Goal: Task Accomplishment & Management: Manage account settings

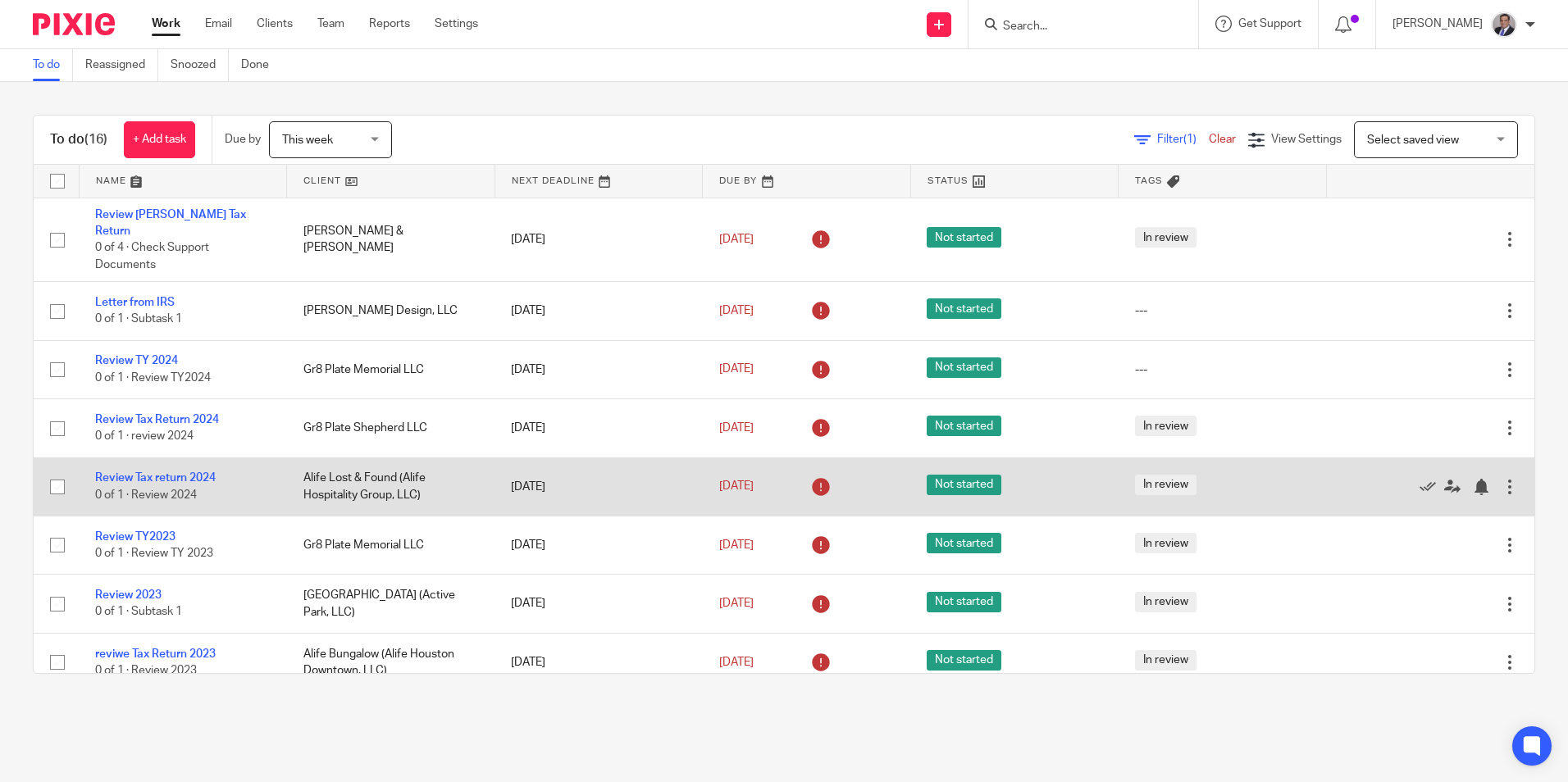
scroll to position [564, 0]
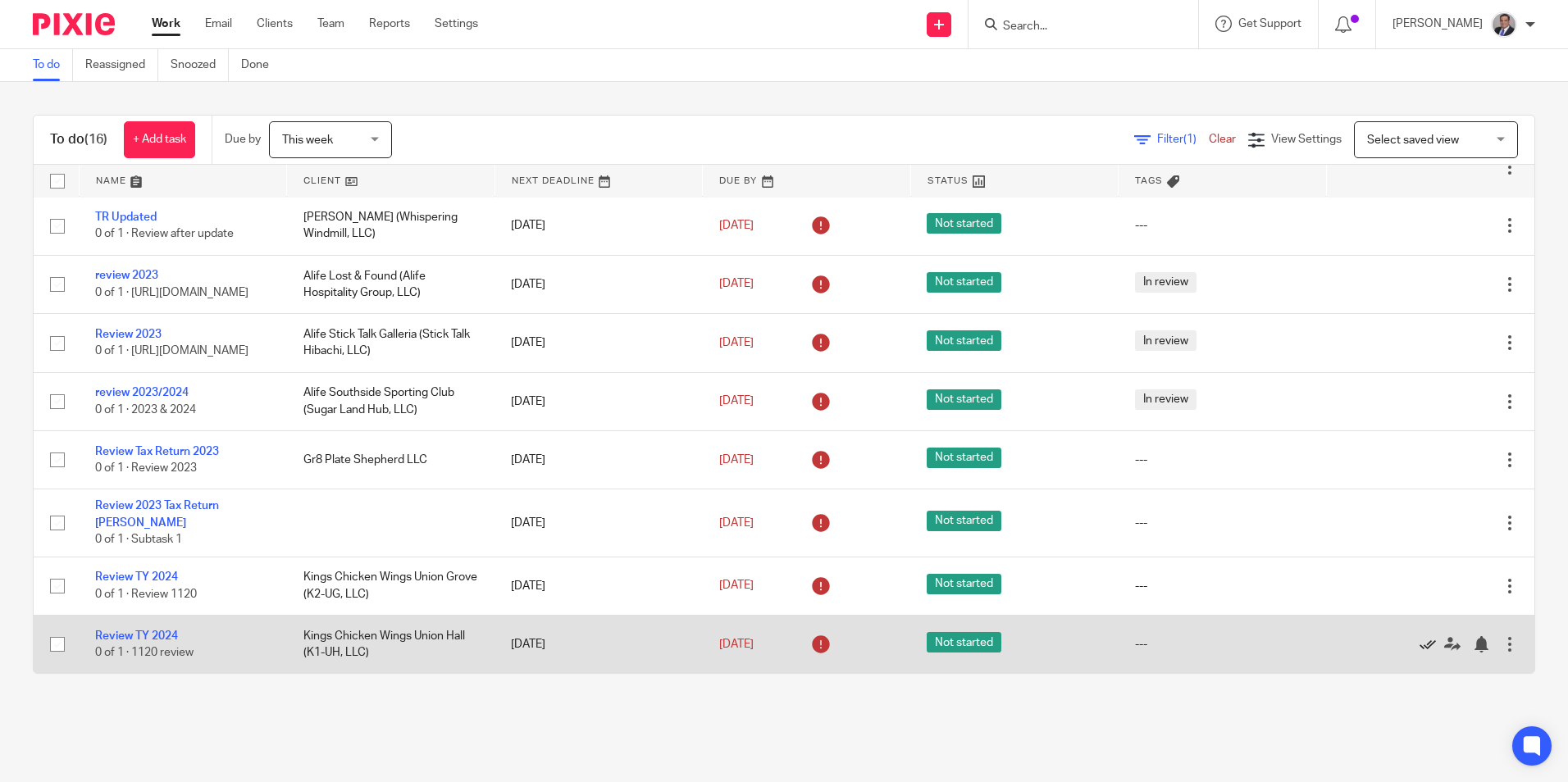
click at [1420, 642] on icon at bounding box center [1428, 644] width 16 height 16
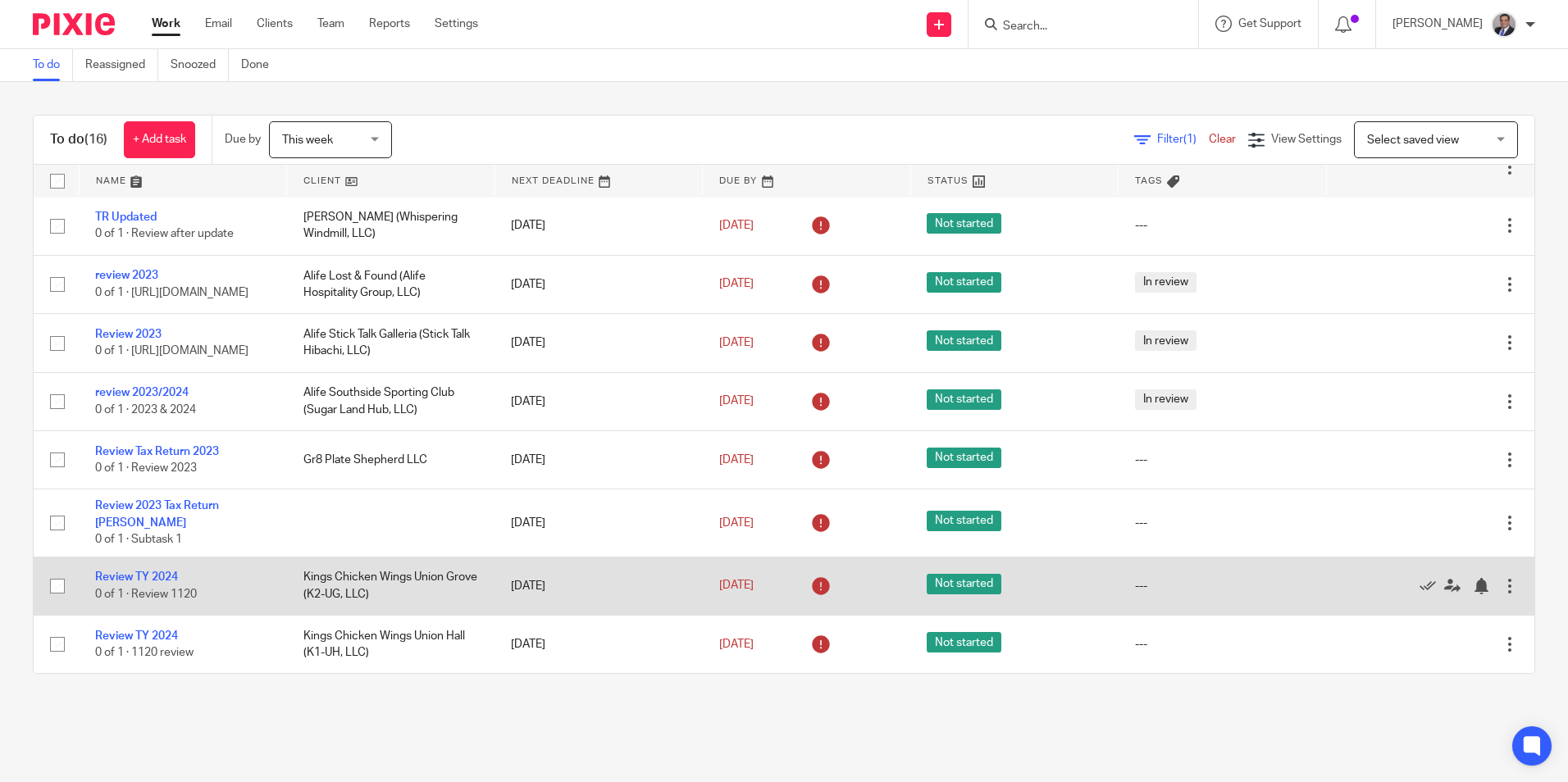
scroll to position [506, 0]
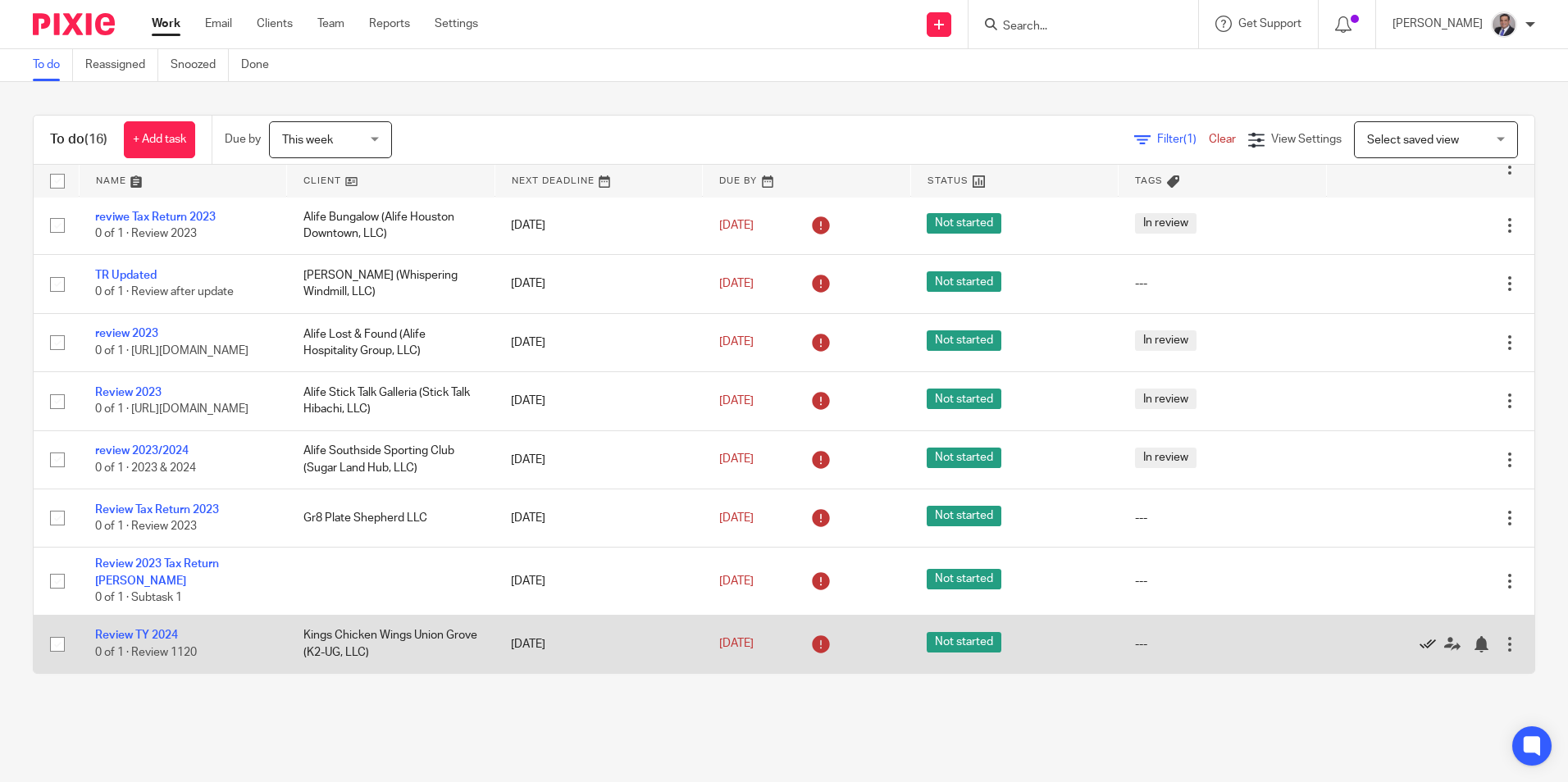
click at [1420, 647] on icon at bounding box center [1428, 644] width 16 height 16
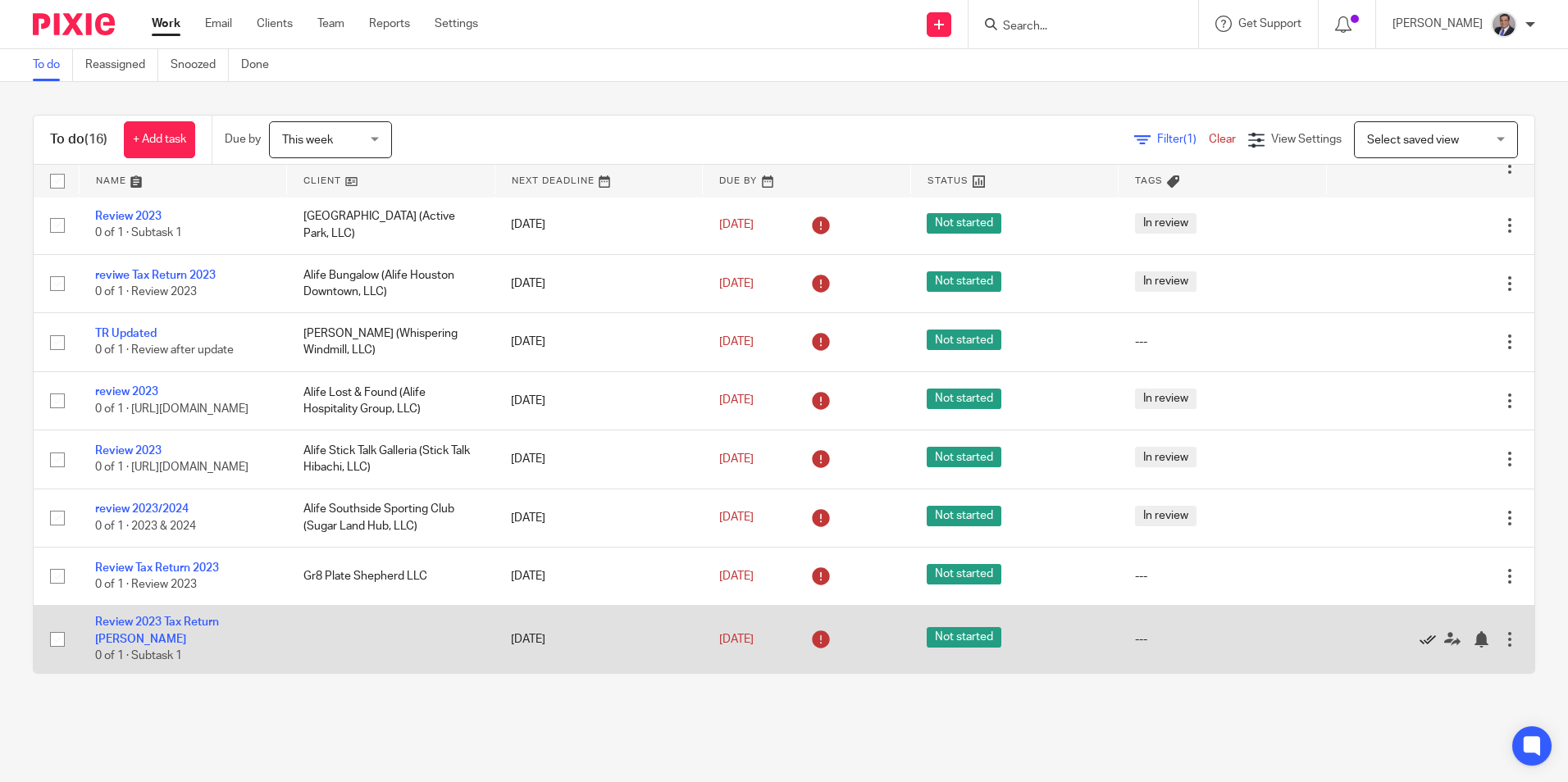
click at [1420, 637] on icon at bounding box center [1428, 639] width 16 height 16
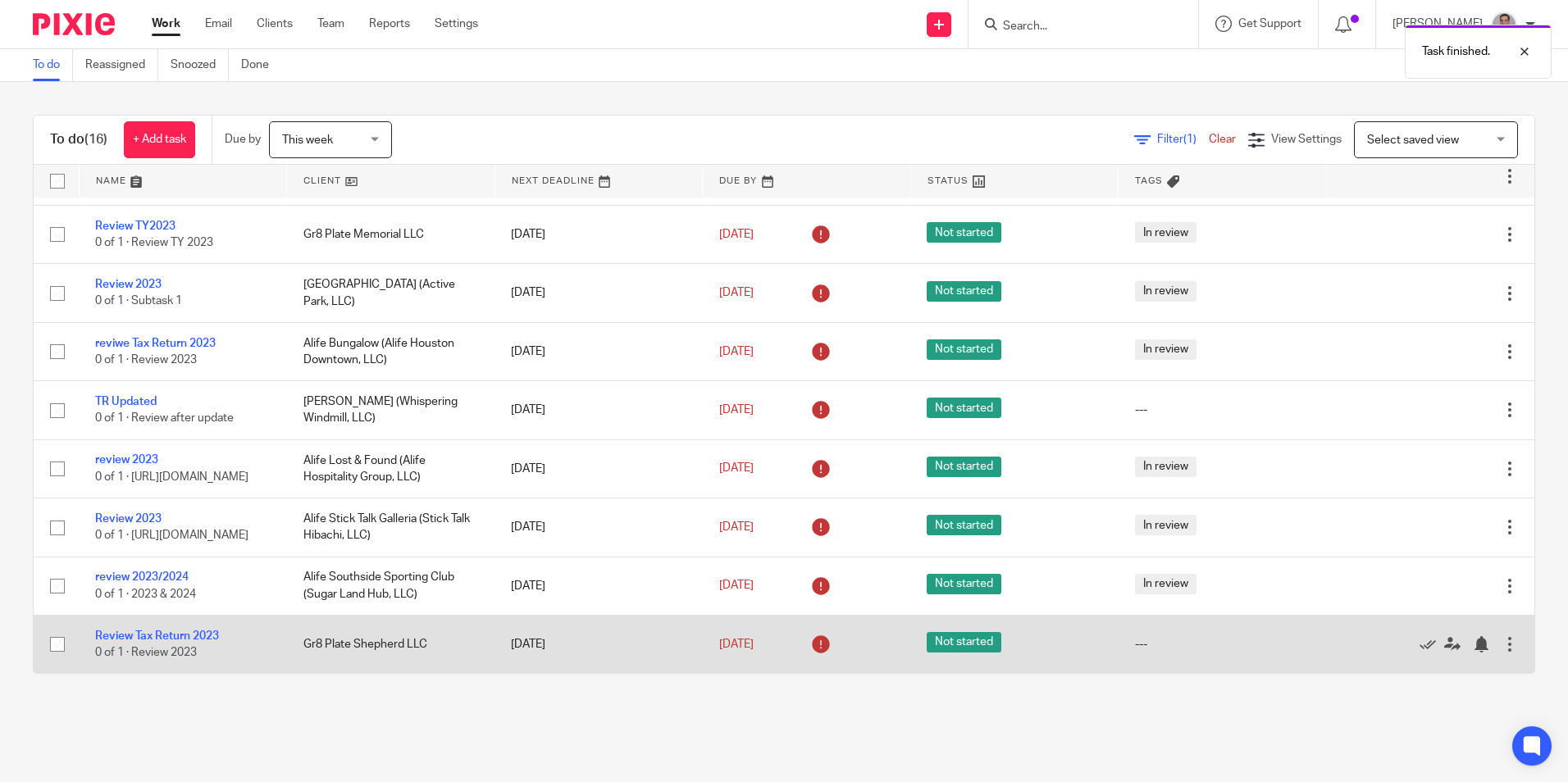
scroll to position [380, 0]
click at [180, 644] on td "Review Tax Return 2023 0 of 1 · Review 2023" at bounding box center [183, 644] width 209 height 59
click at [184, 639] on link "Review Tax Return 2023" at bounding box center [157, 636] width 124 height 12
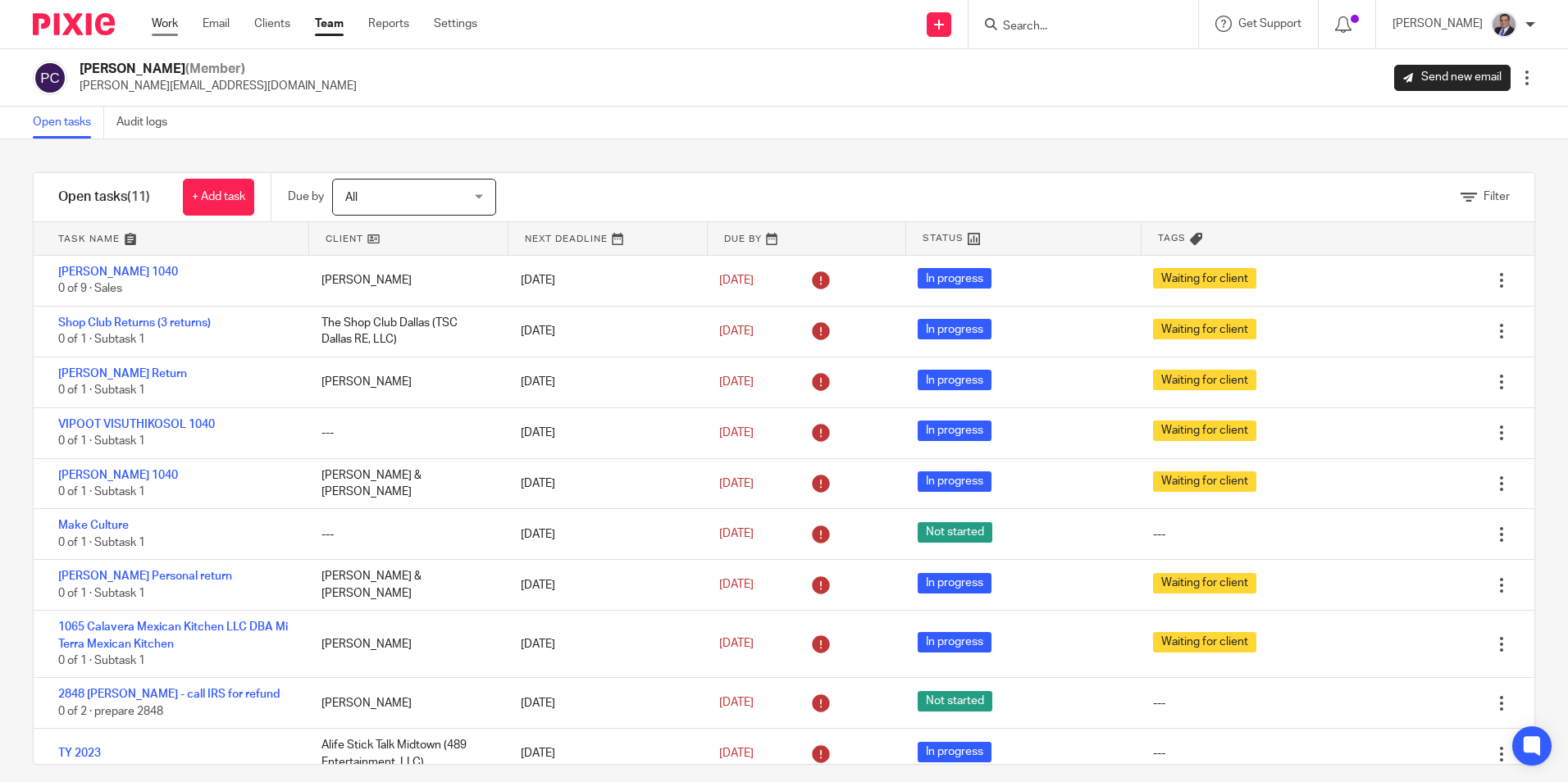
click at [165, 21] on link "Work" at bounding box center [165, 24] width 26 height 16
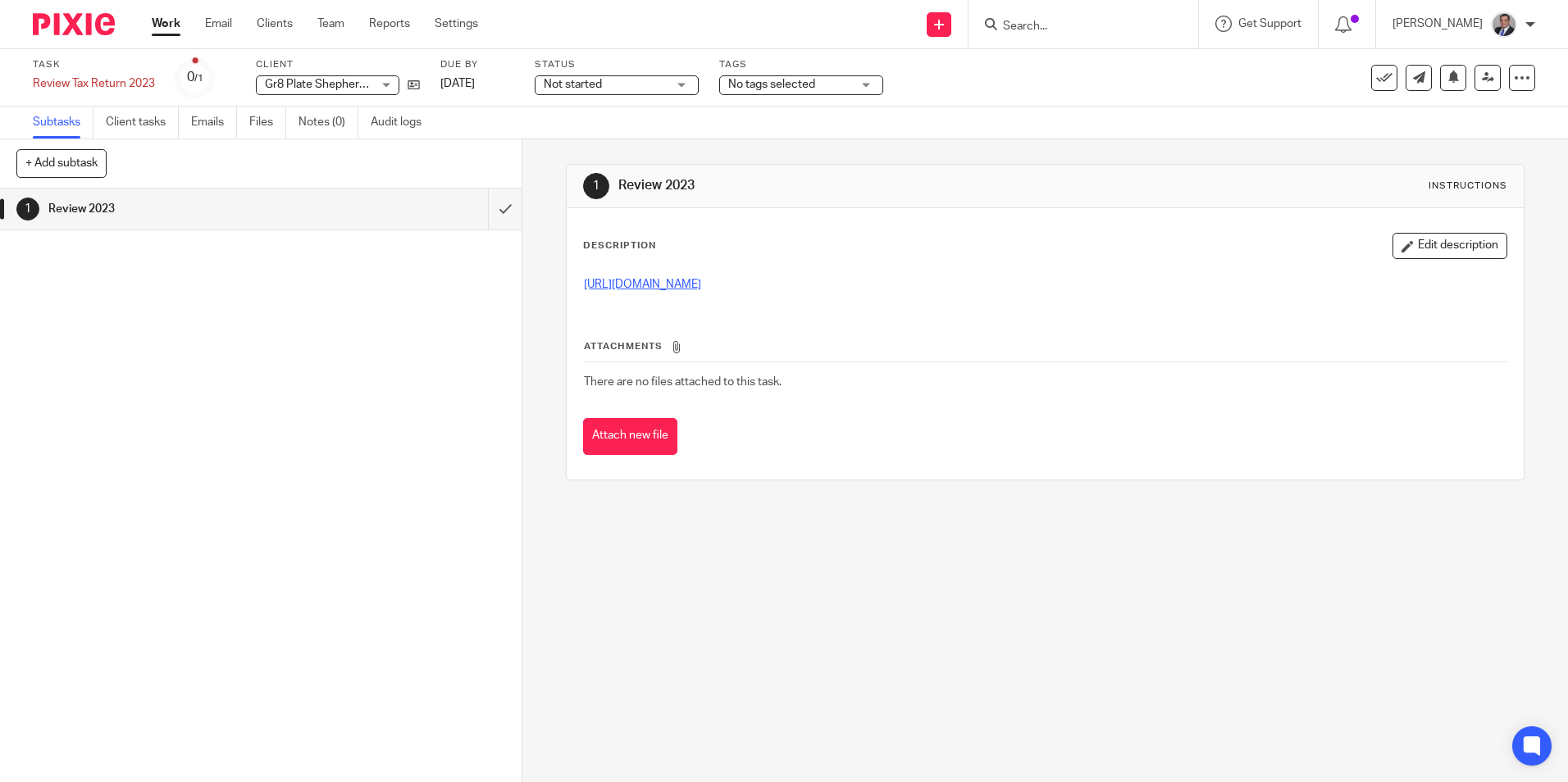
click at [702, 283] on link "https://3.basecamp.com/5341776/buckets/27480867/vaults/8742658494" at bounding box center [642, 284] width 117 height 12
click at [1420, 247] on button "Edit description" at bounding box center [1449, 246] width 115 height 26
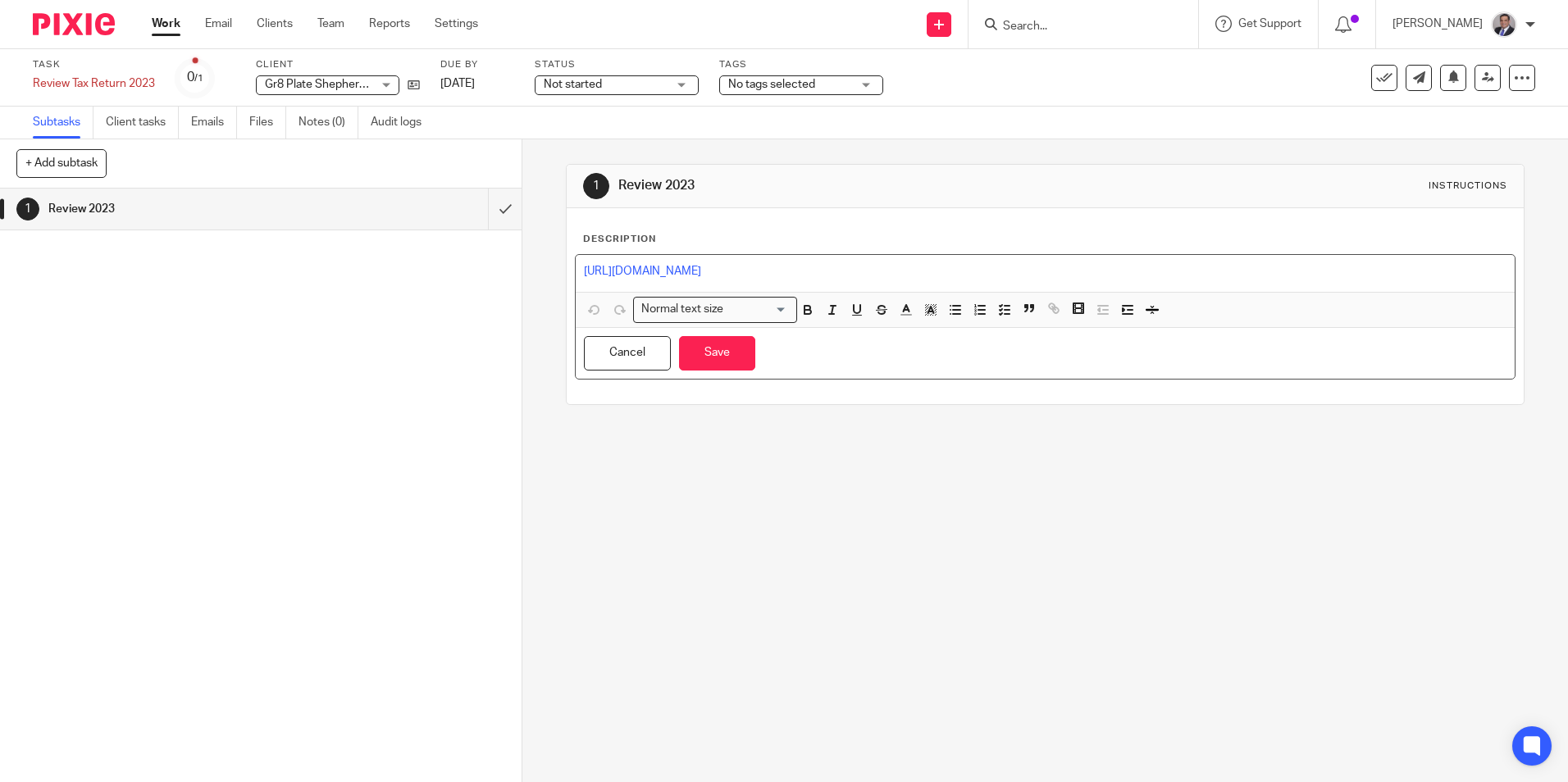
click at [1069, 260] on div "https://3.basecamp.com/5341776/buckets/27480867/vaults/8742658494" at bounding box center [1045, 273] width 938 height 37
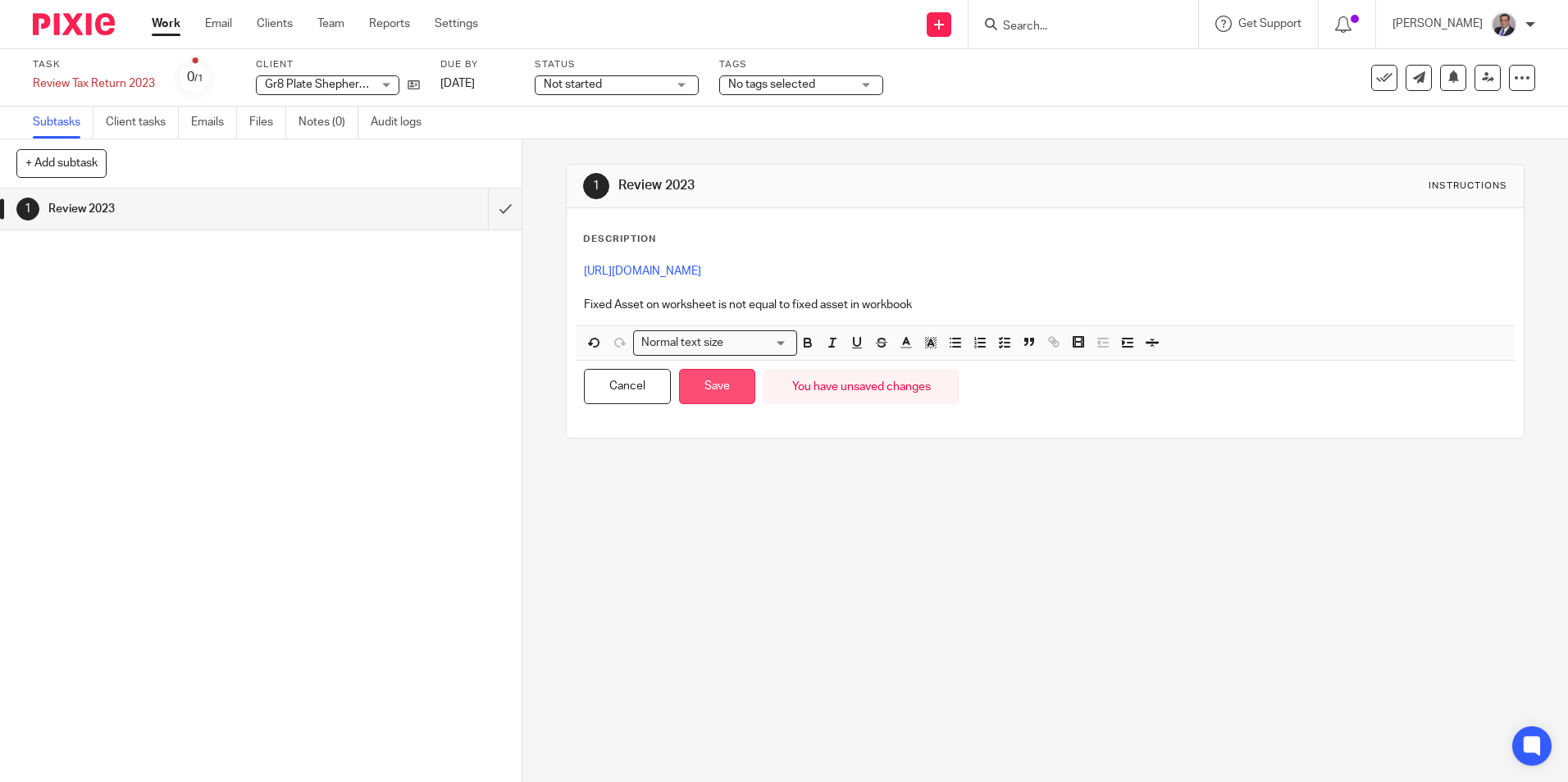
click at [701, 402] on button "Save" at bounding box center [717, 386] width 77 height 35
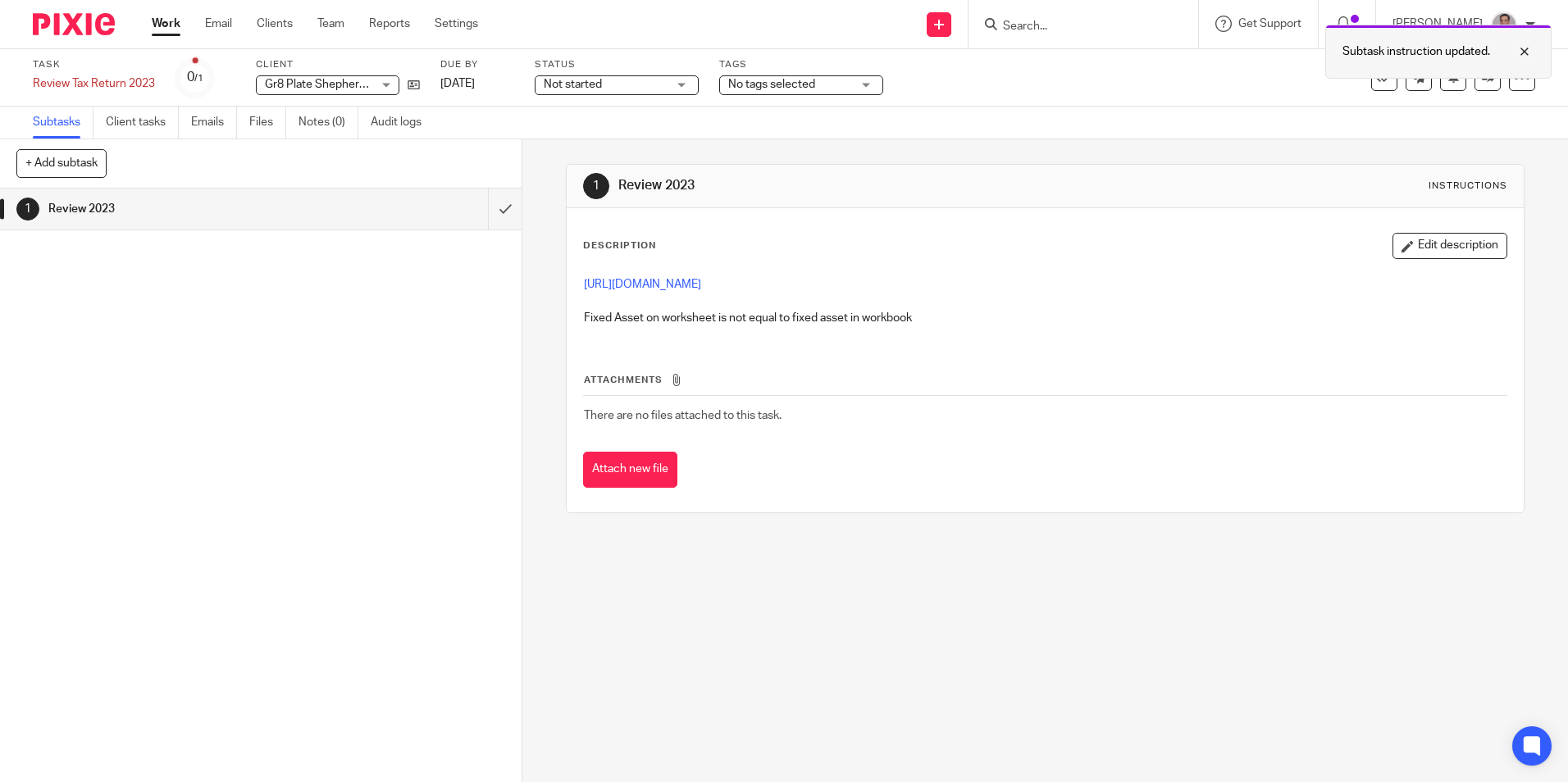
click at [1521, 53] on div at bounding box center [1513, 52] width 45 height 20
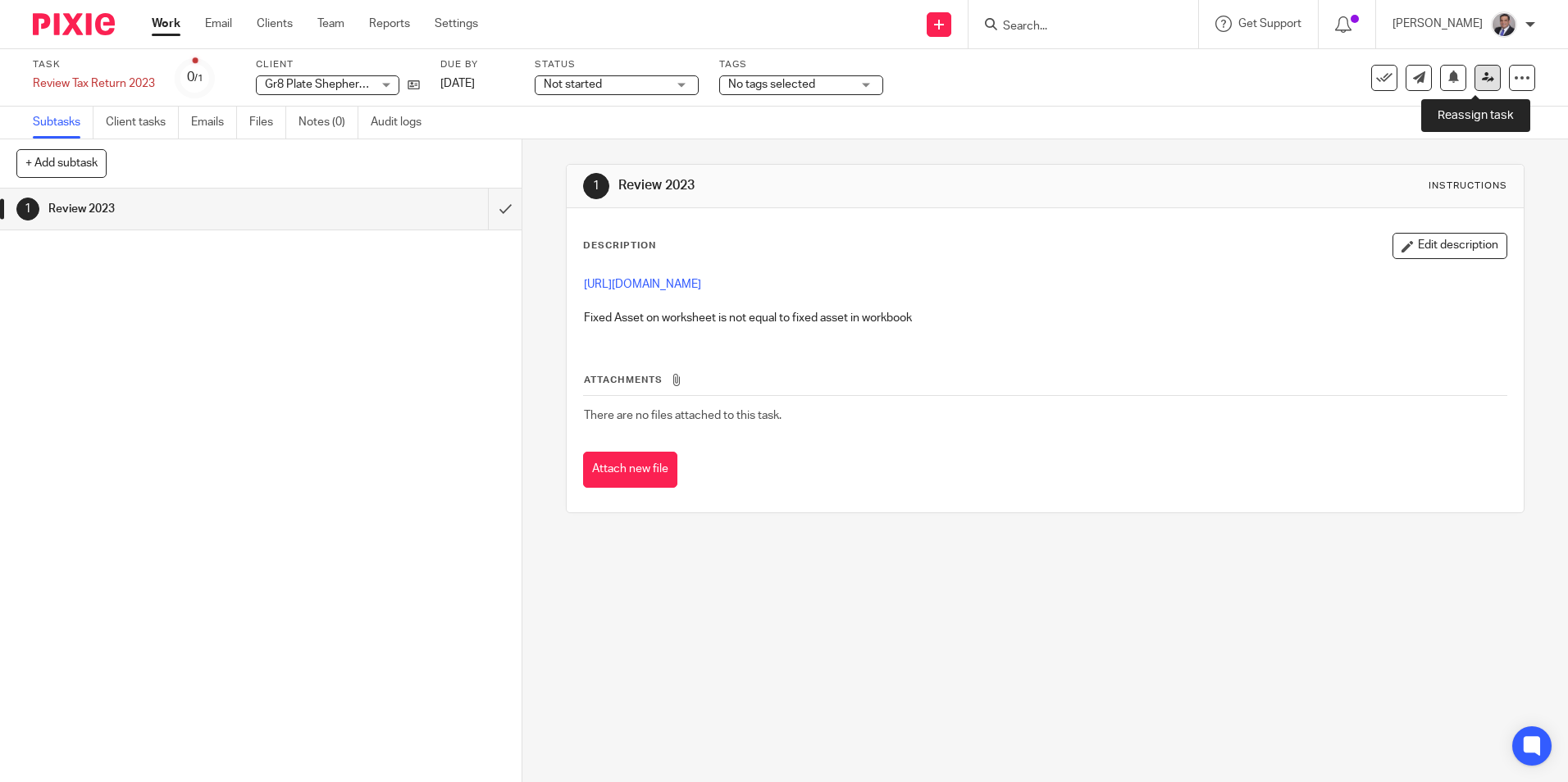
click at [1482, 76] on icon at bounding box center [1488, 77] width 12 height 12
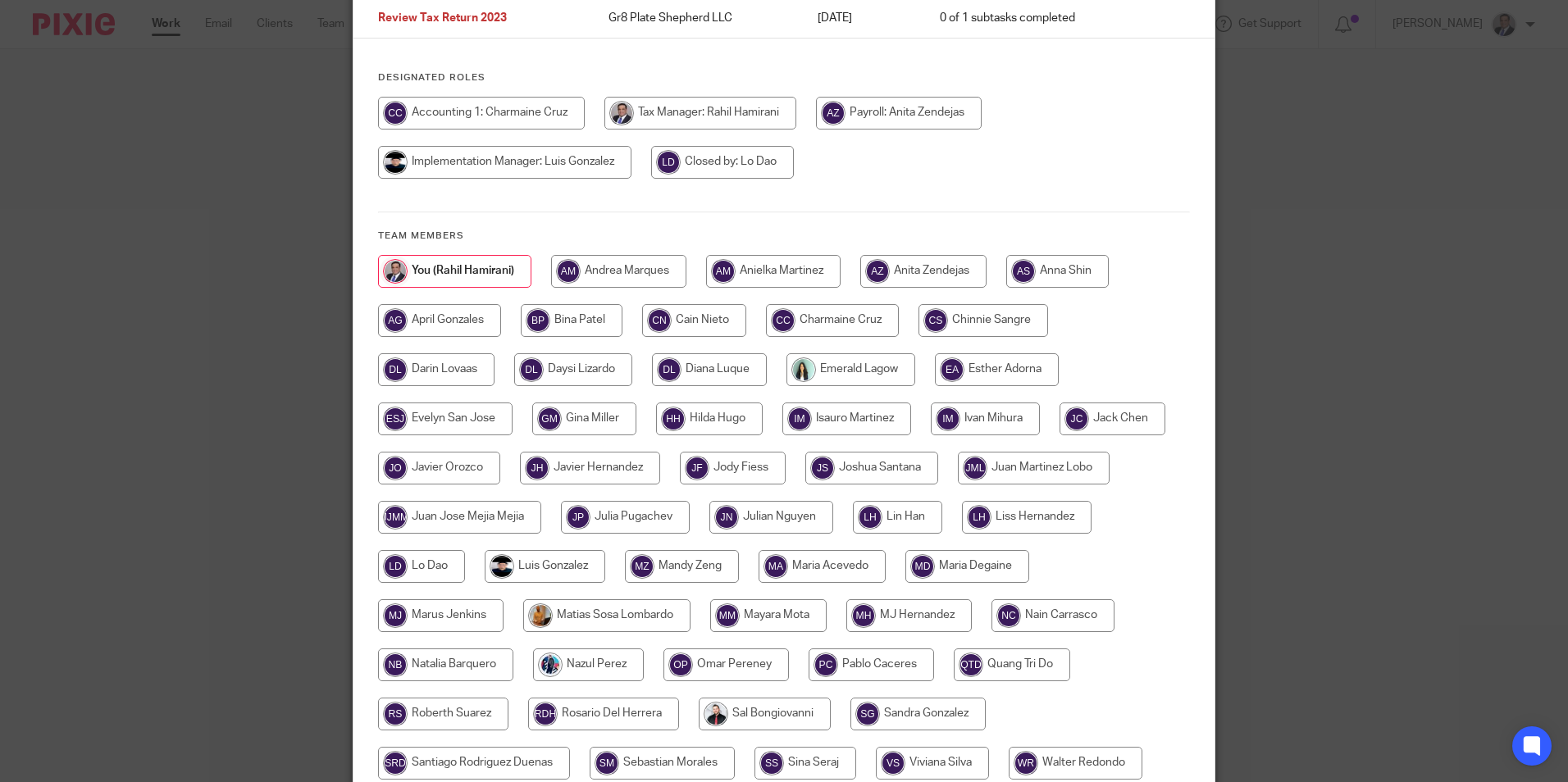
scroll to position [301, 0]
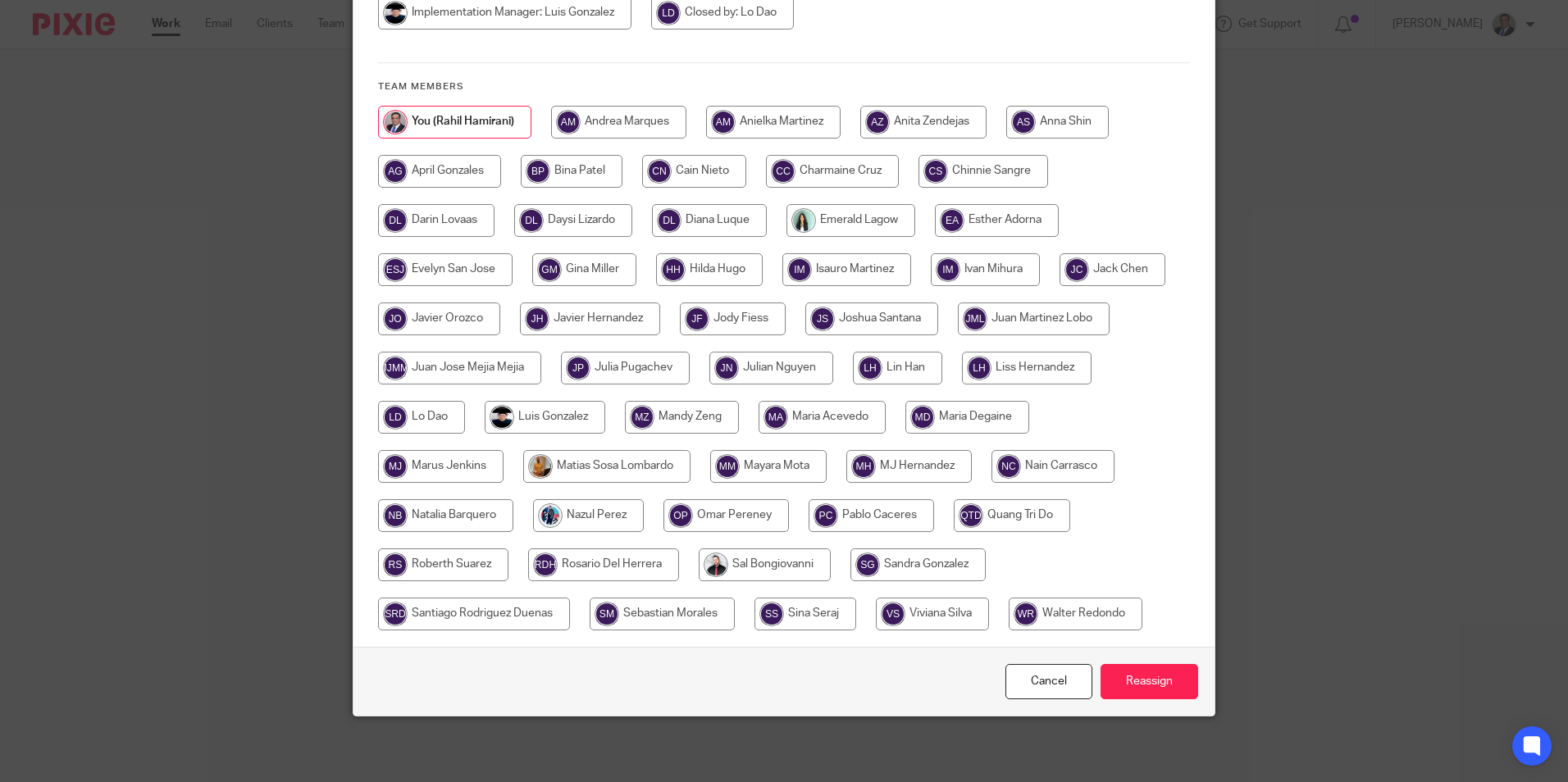
click at [887, 511] on input "radio" at bounding box center [871, 516] width 125 height 33
radio input "true"
click at [1179, 687] on input "Reassign" at bounding box center [1149, 681] width 97 height 35
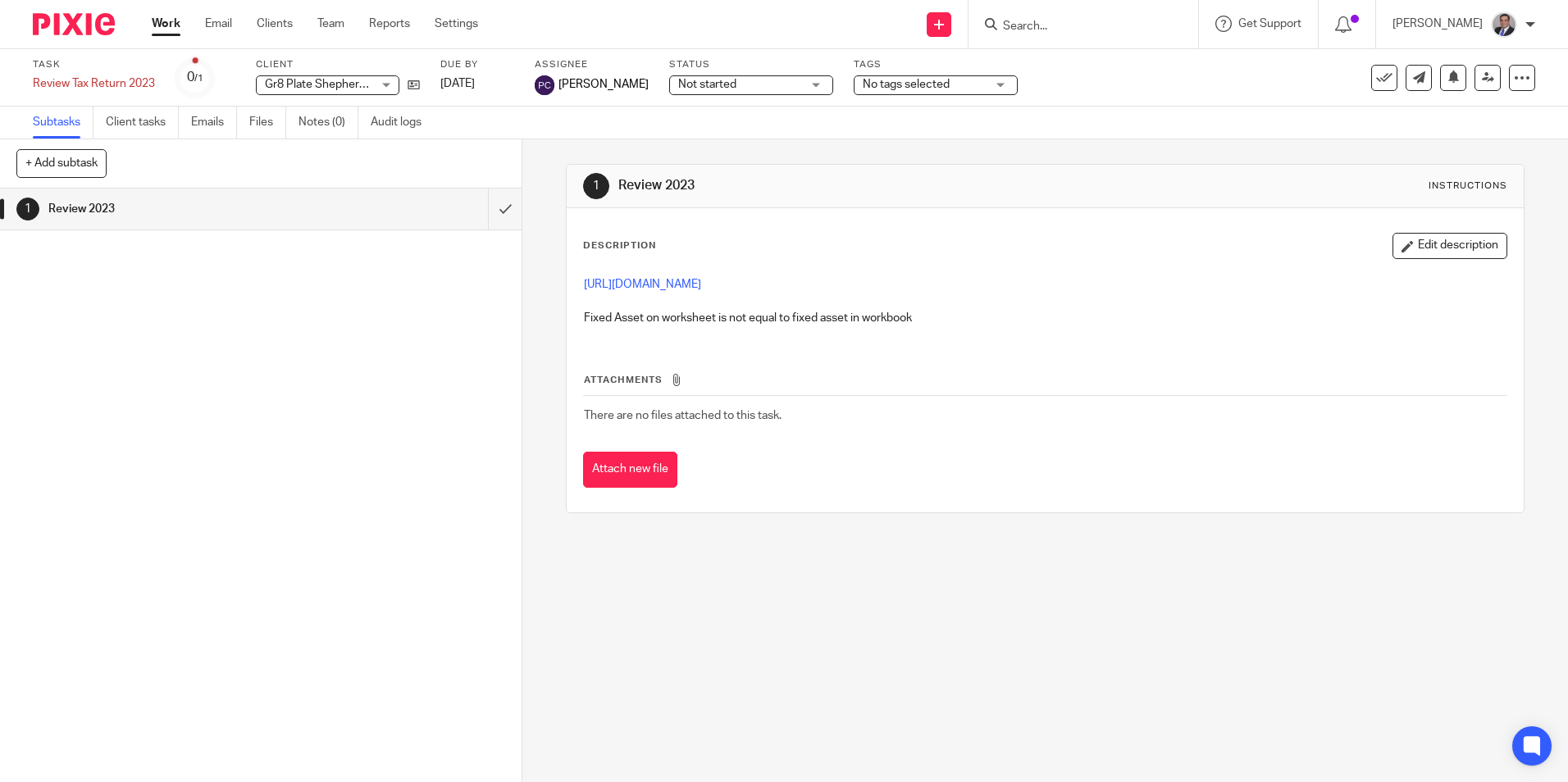
click at [170, 26] on link "Work" at bounding box center [166, 24] width 29 height 16
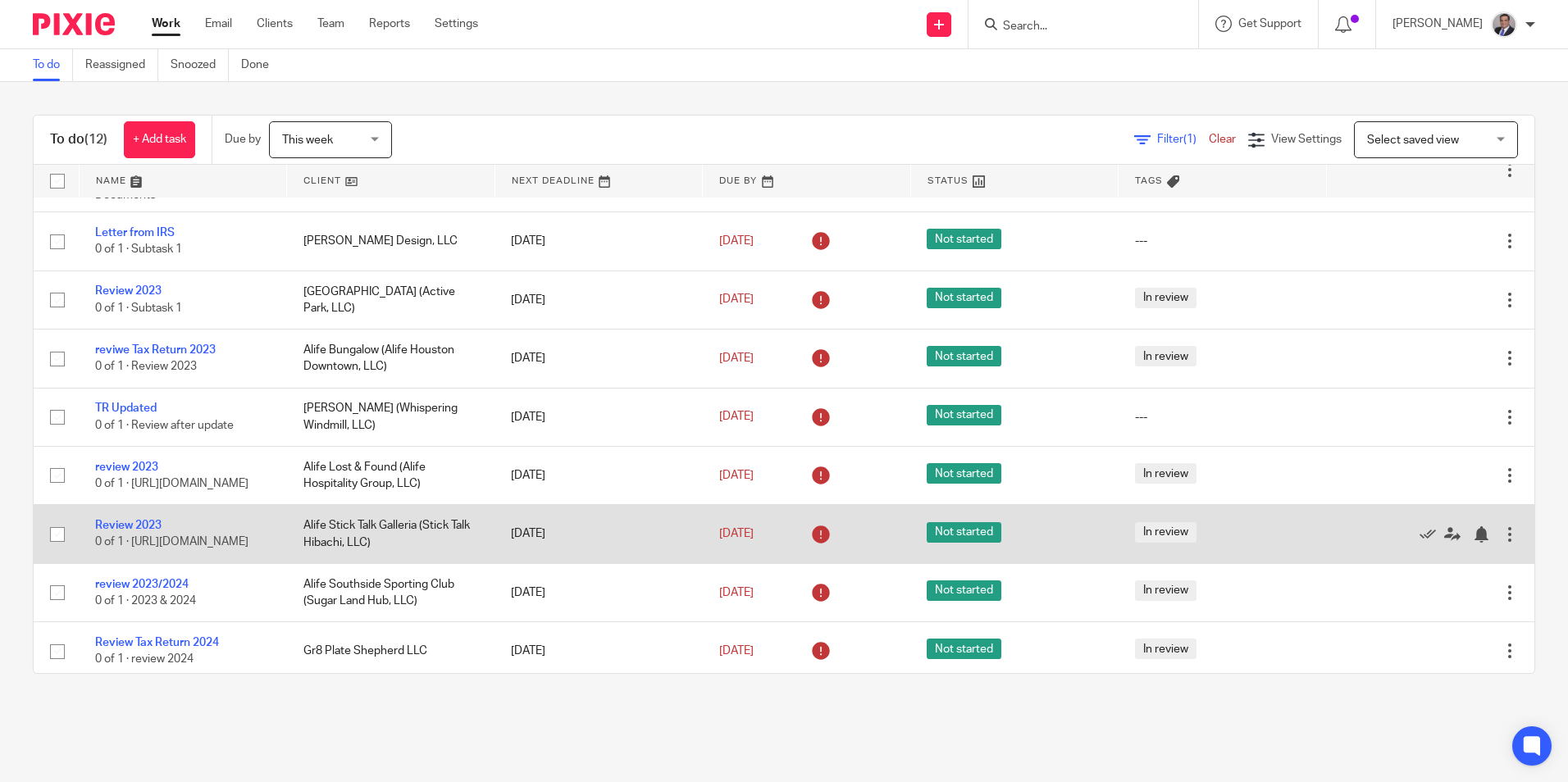
scroll to position [321, 0]
